Goal: Information Seeking & Learning: Learn about a topic

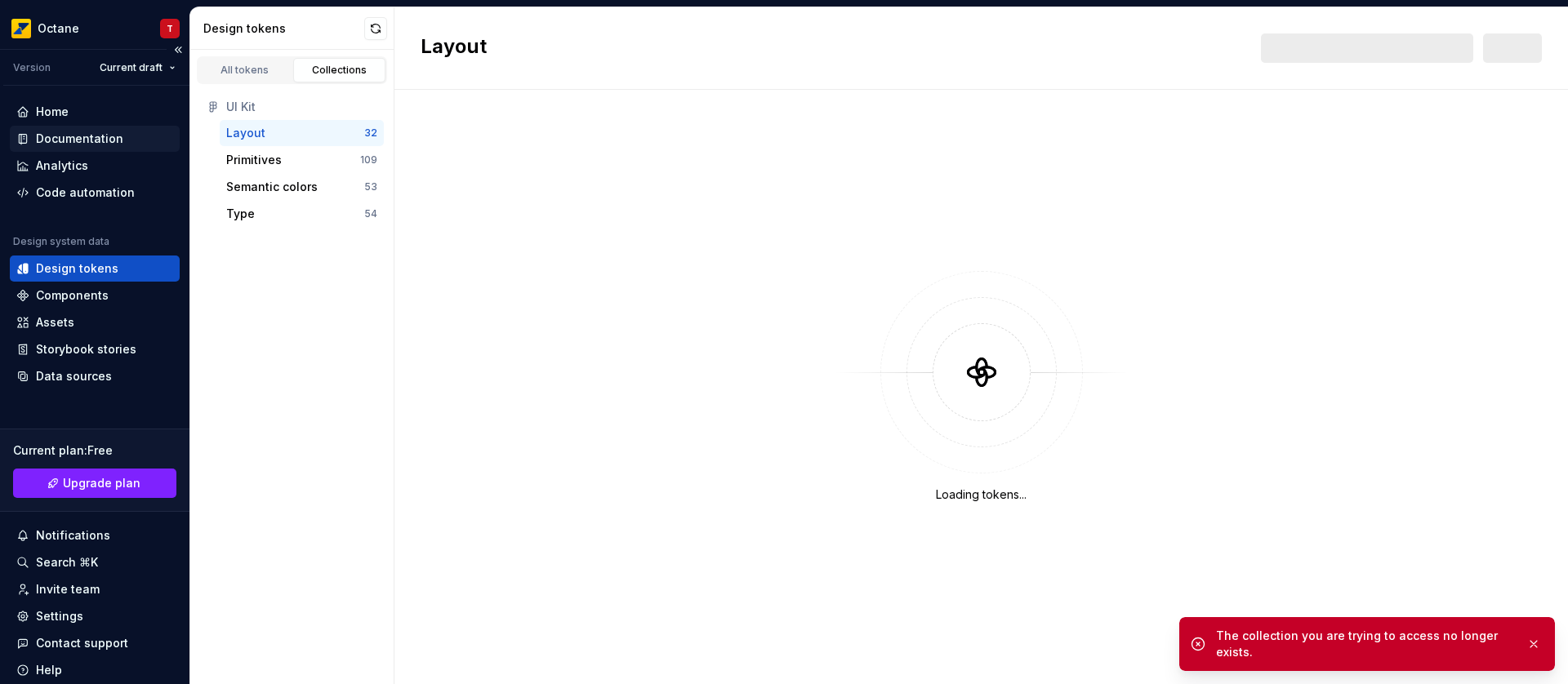
click at [114, 144] on div "Documentation" at bounding box center [80, 138] width 87 height 17
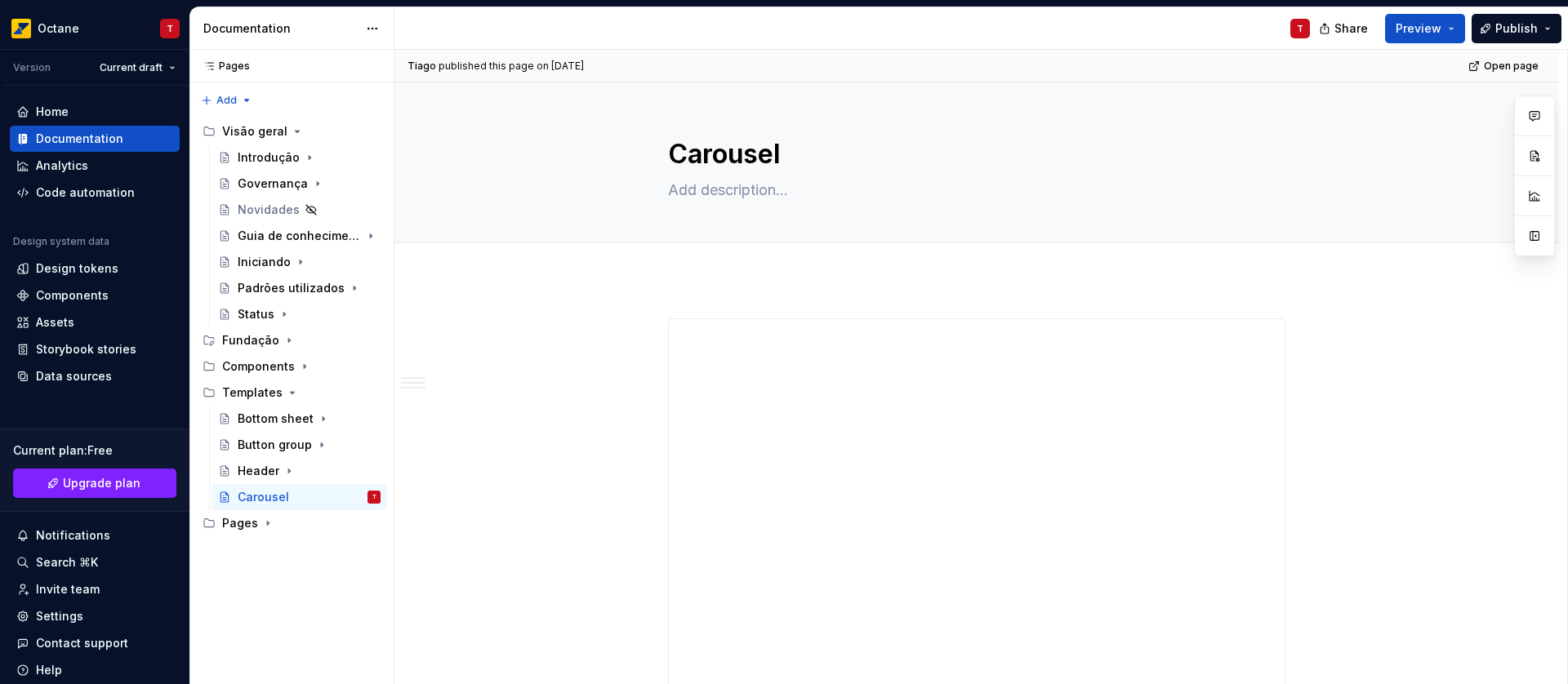
type textarea "*"
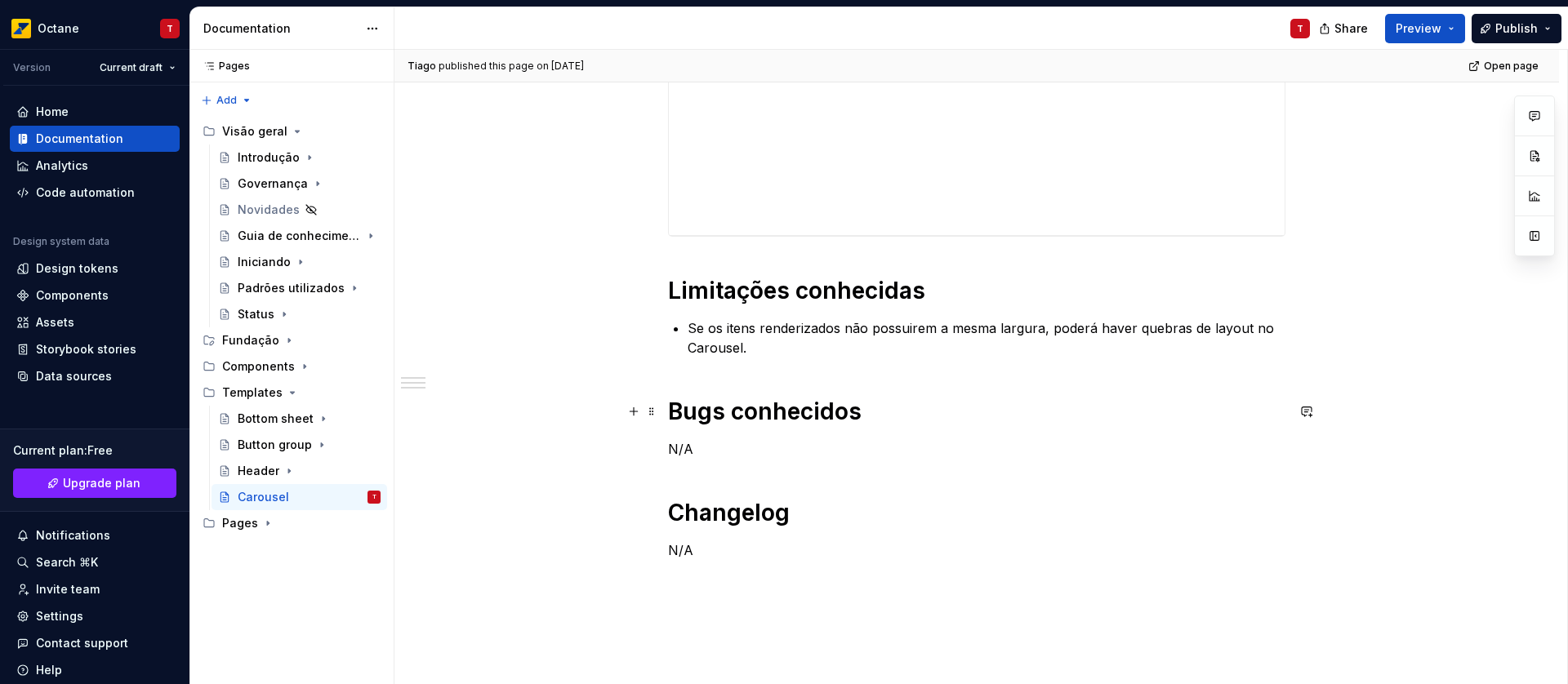
scroll to position [710, 0]
